Goal: Understand process/instructions

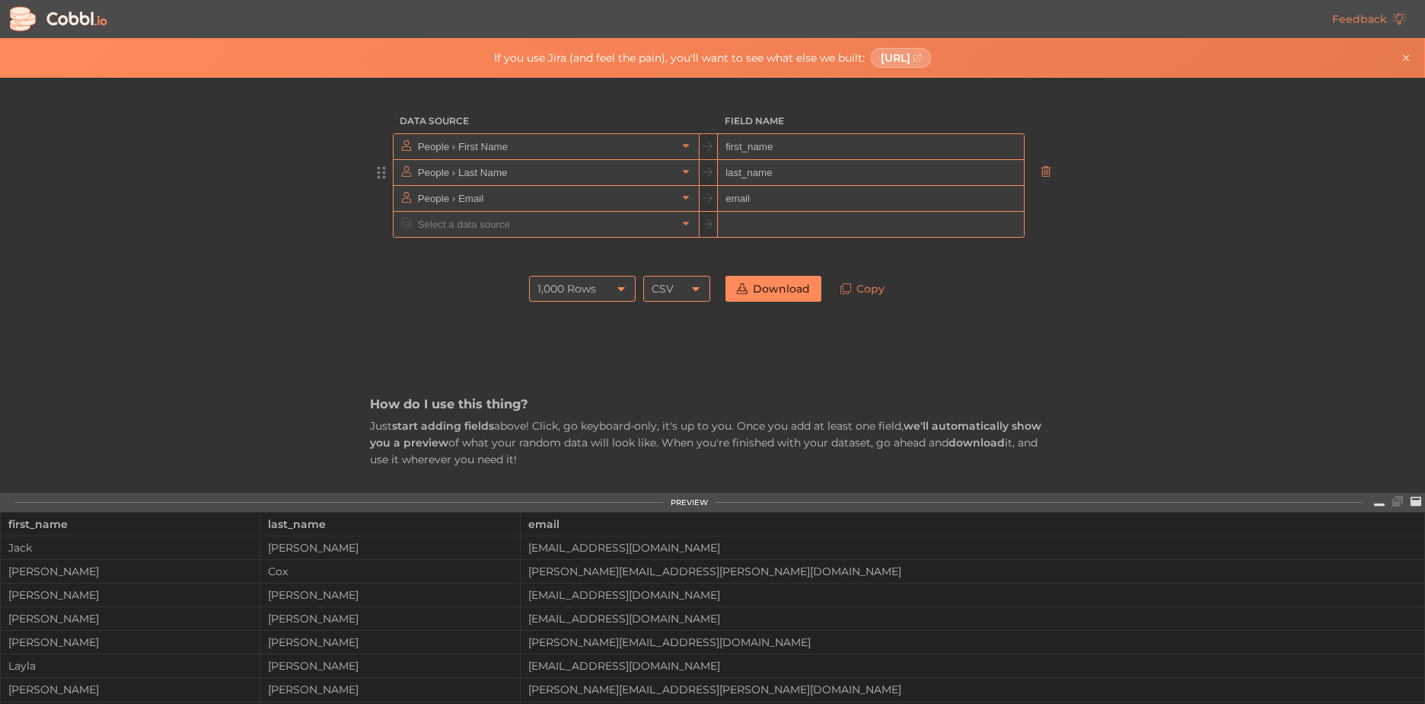
click at [1041, 172] on icon at bounding box center [1046, 171] width 11 height 11
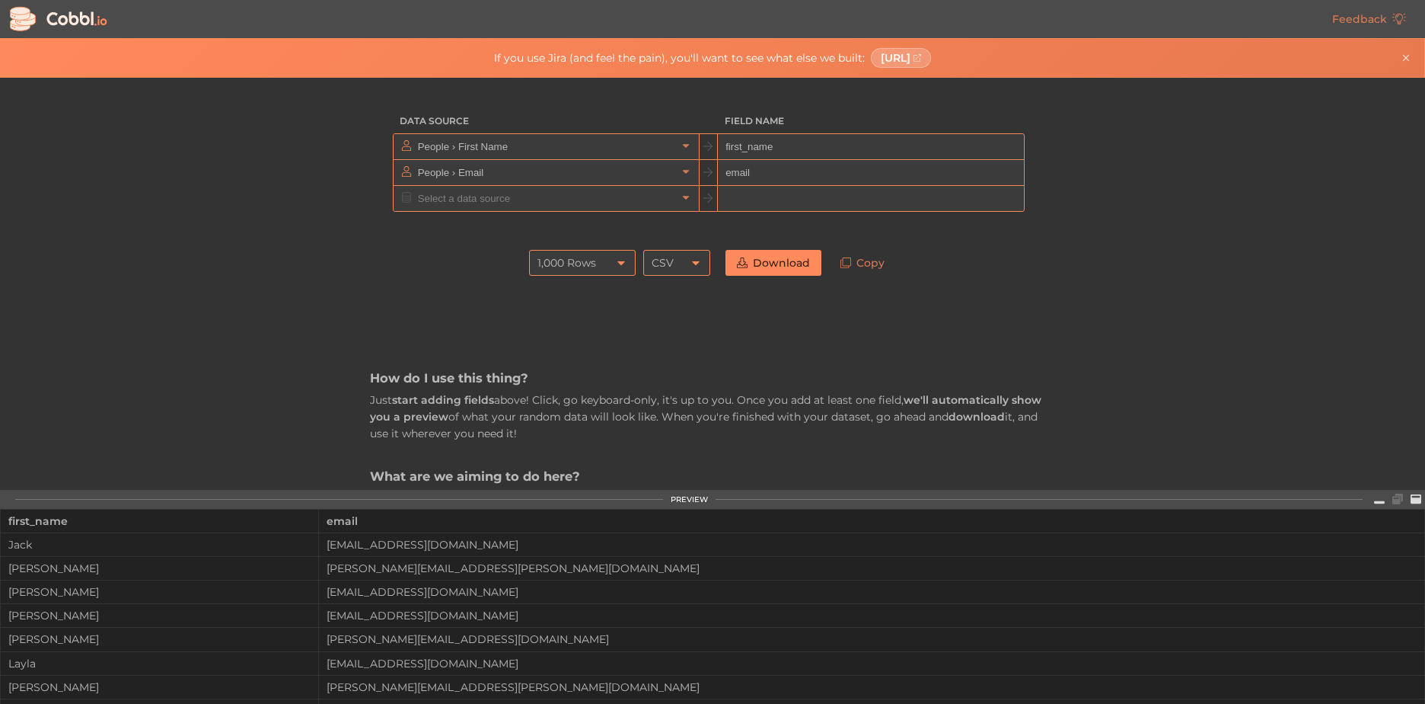
click at [1041, 172] on icon at bounding box center [1046, 171] width 11 height 11
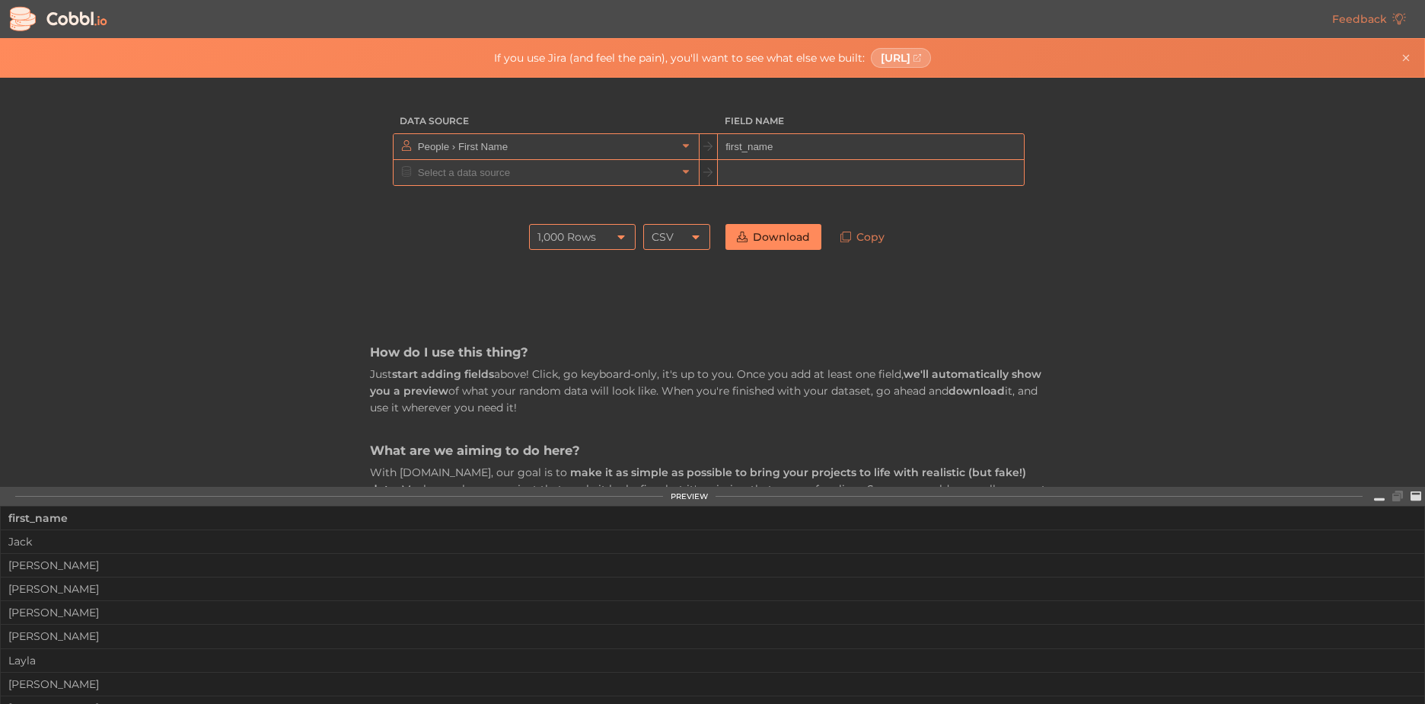
click at [572, 244] on div "1,000 Rows" at bounding box center [567, 237] width 59 height 26
click at [576, 251] on li "10 Rows" at bounding box center [577, 263] width 105 height 26
click at [692, 241] on icon at bounding box center [696, 237] width 12 height 12
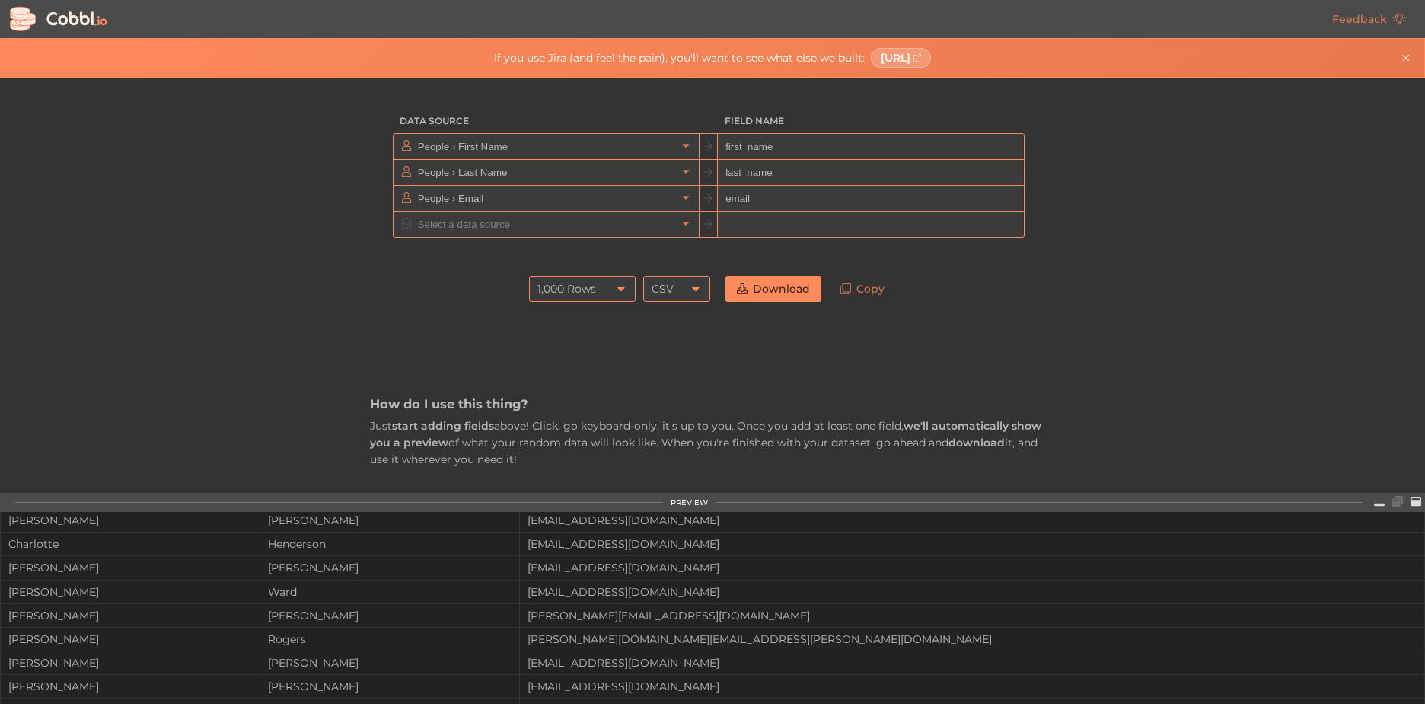
scroll to position [422, 0]
